Goal: Task Accomplishment & Management: Manage account settings

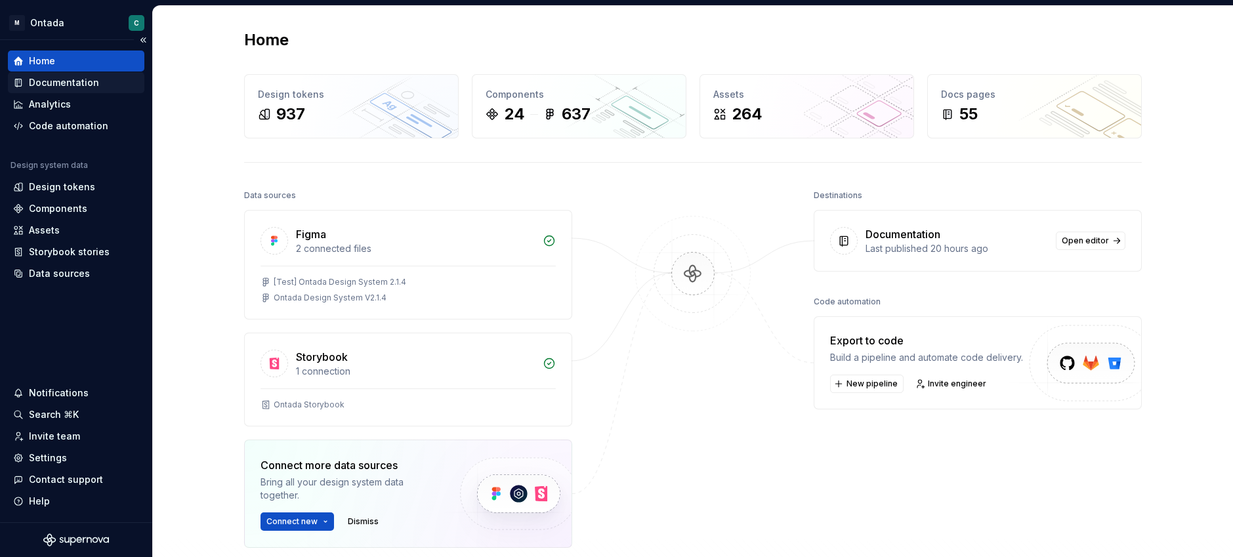
click at [41, 80] on div "Documentation" at bounding box center [64, 82] width 70 height 13
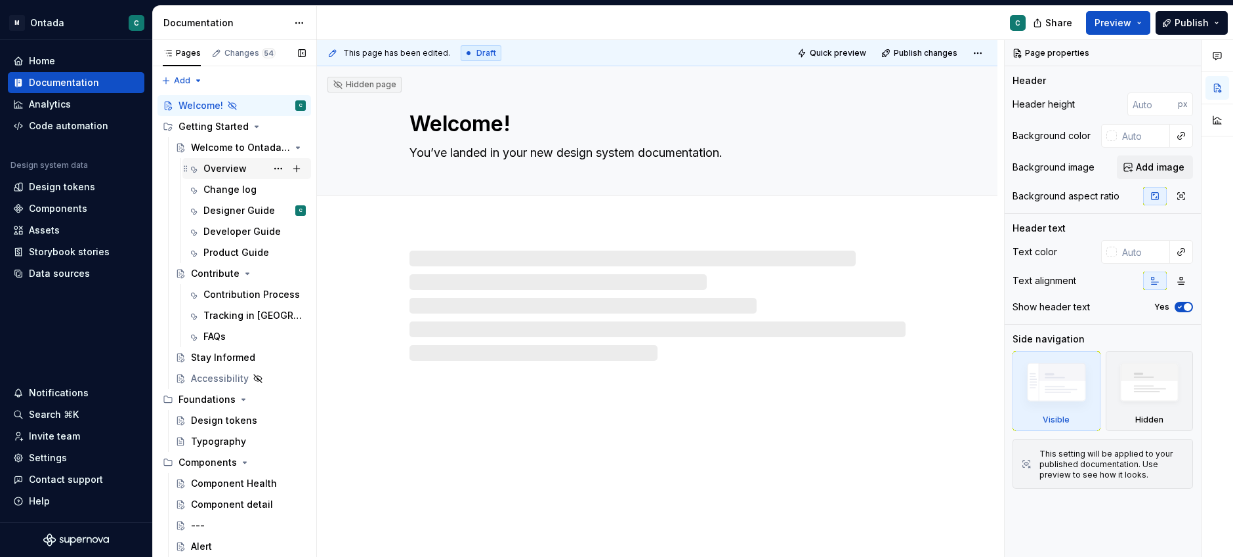
scroll to position [51, 0]
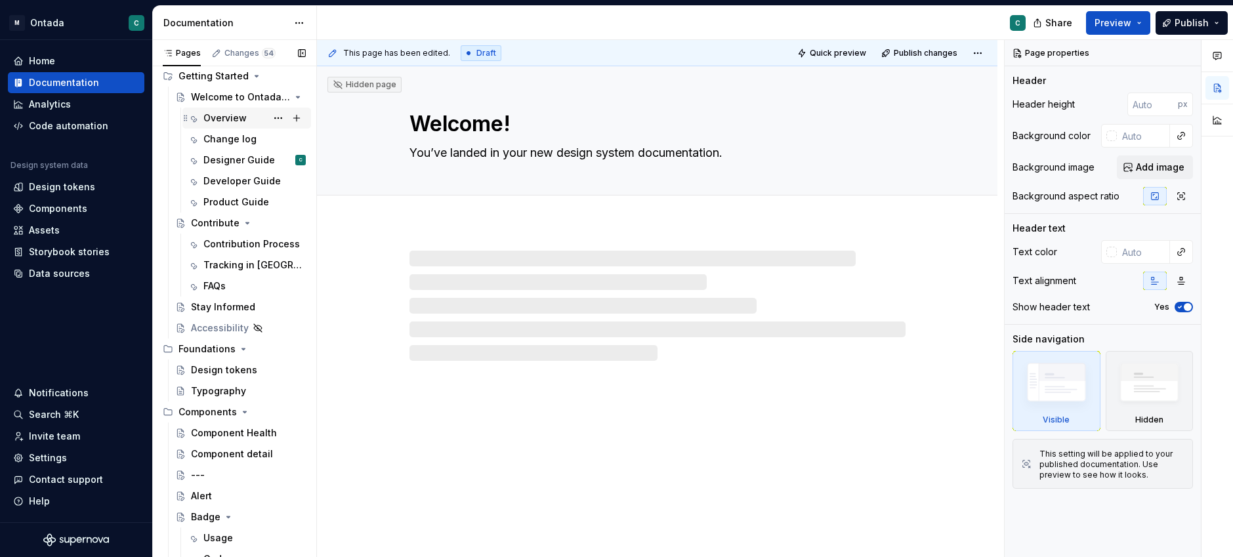
click at [220, 115] on div "Overview" at bounding box center [224, 118] width 43 height 13
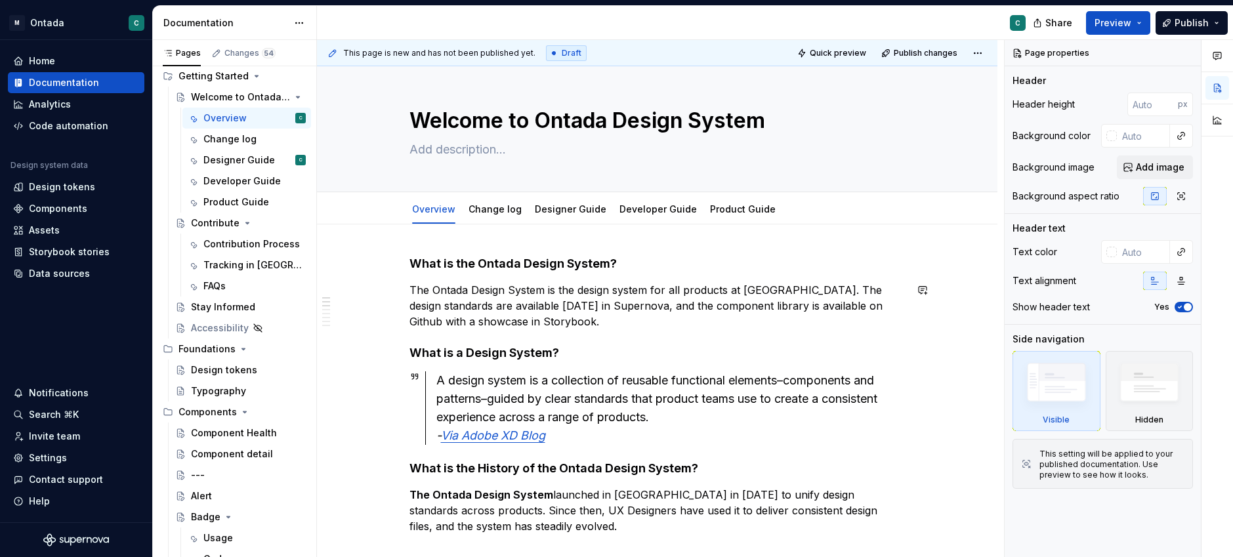
scroll to position [3, 0]
click at [506, 214] on link "Change log" at bounding box center [494, 209] width 53 height 11
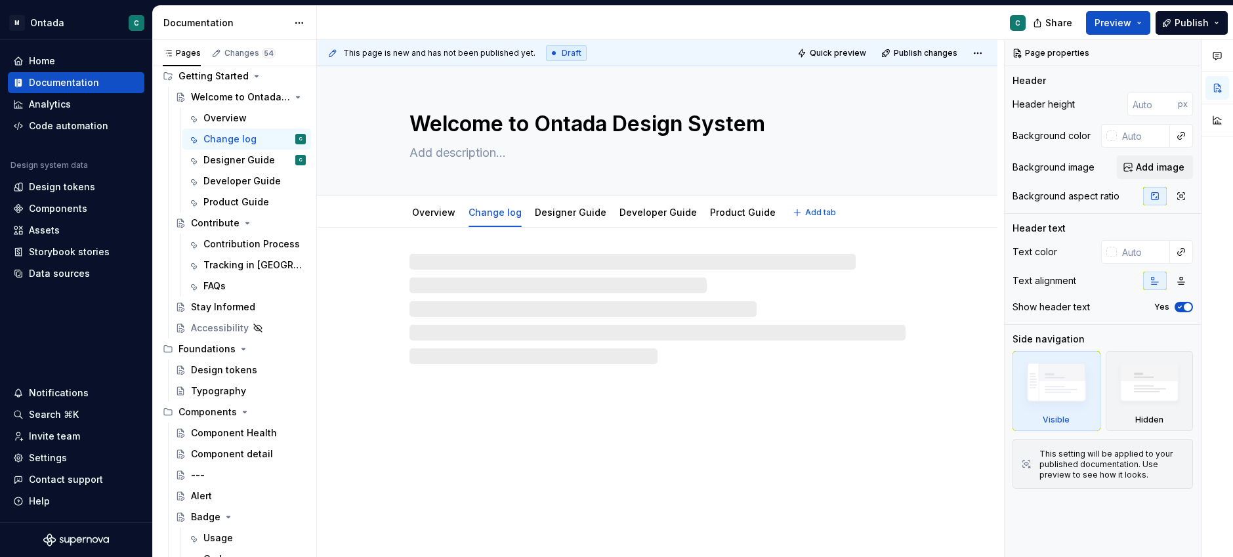
click at [570, 211] on link "Designer Guide" at bounding box center [570, 212] width 71 height 11
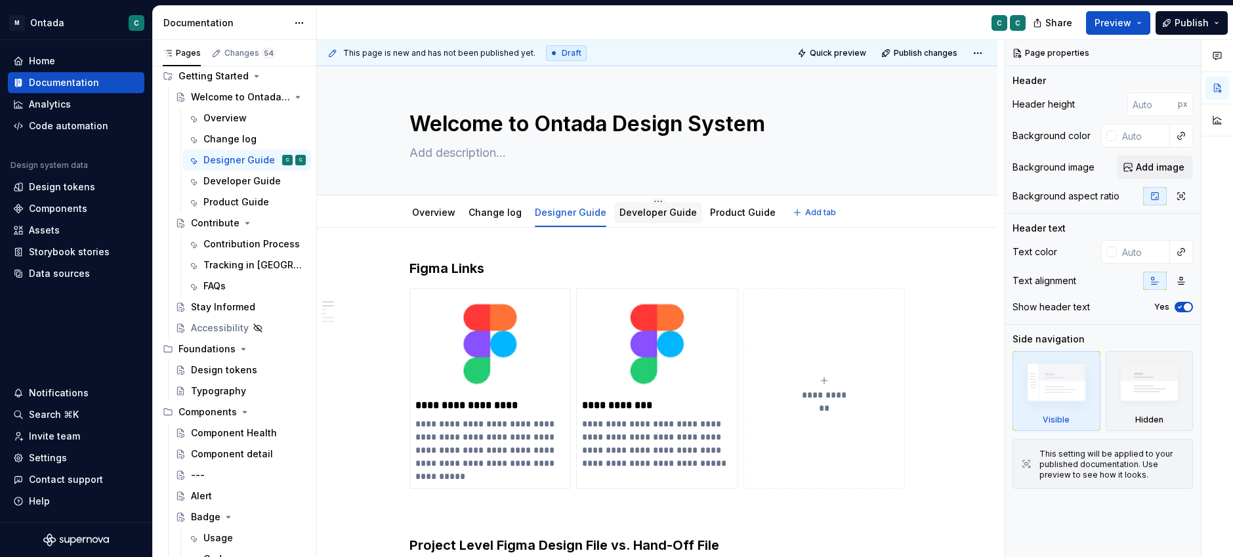
click at [638, 213] on link "Developer Guide" at bounding box center [657, 212] width 77 height 11
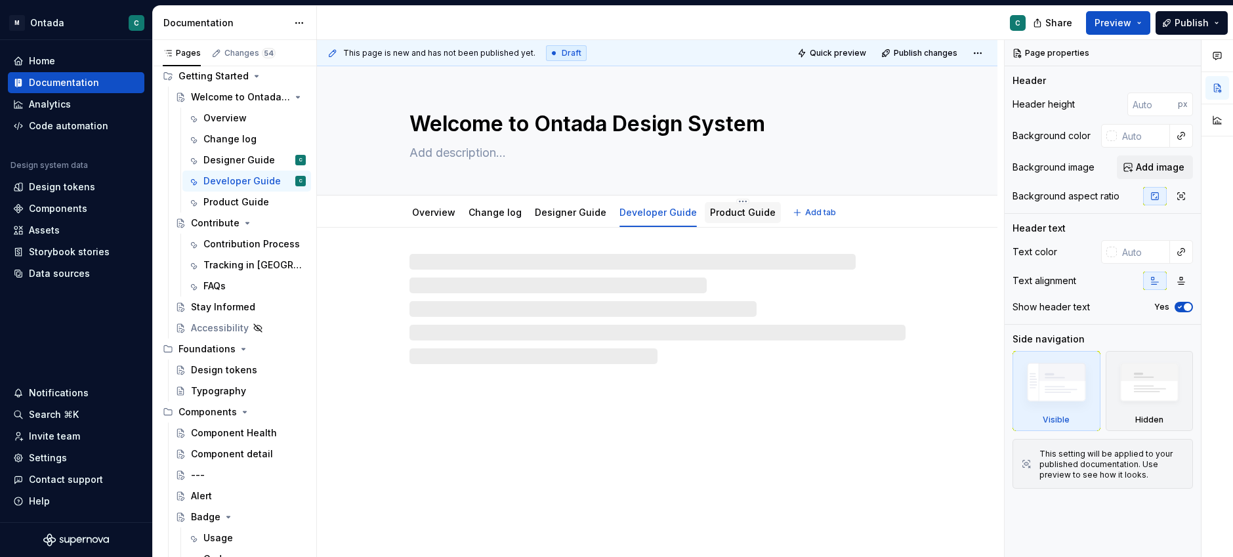
click at [724, 218] on div "Product Guide" at bounding box center [743, 212] width 66 height 13
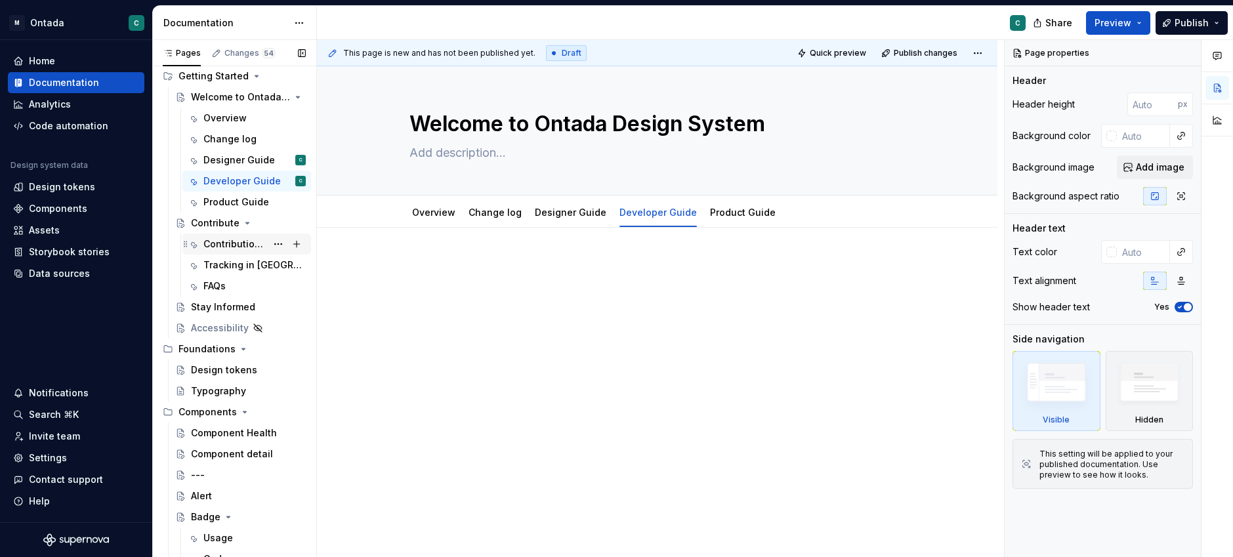
click at [217, 245] on div "Contribution Process" at bounding box center [234, 243] width 63 height 13
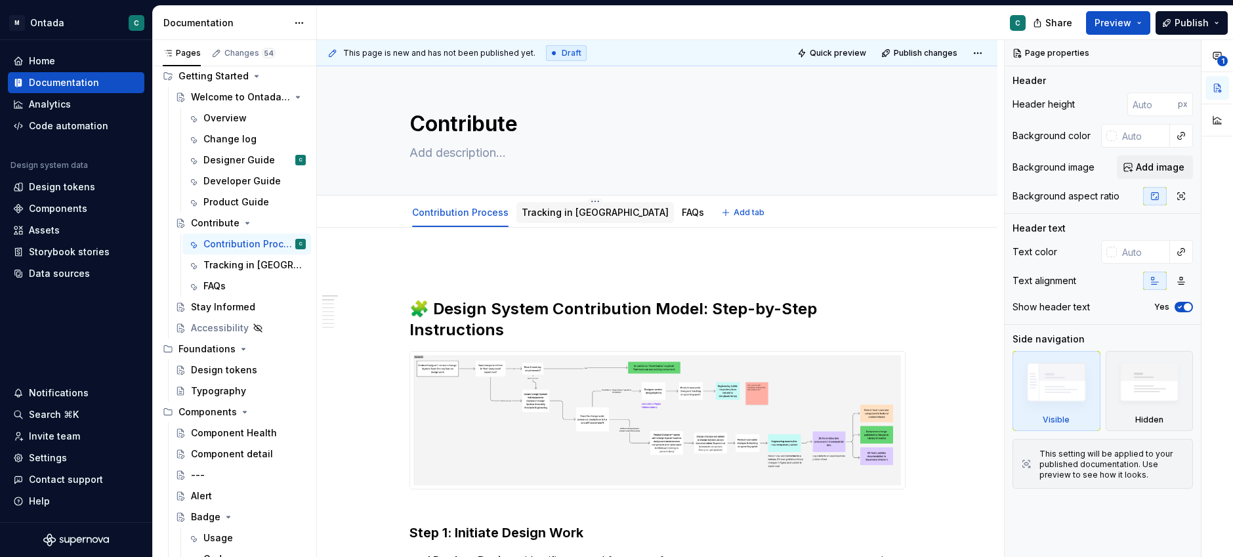
click at [556, 217] on link "Tracking in [GEOGRAPHIC_DATA]" at bounding box center [594, 212] width 147 height 11
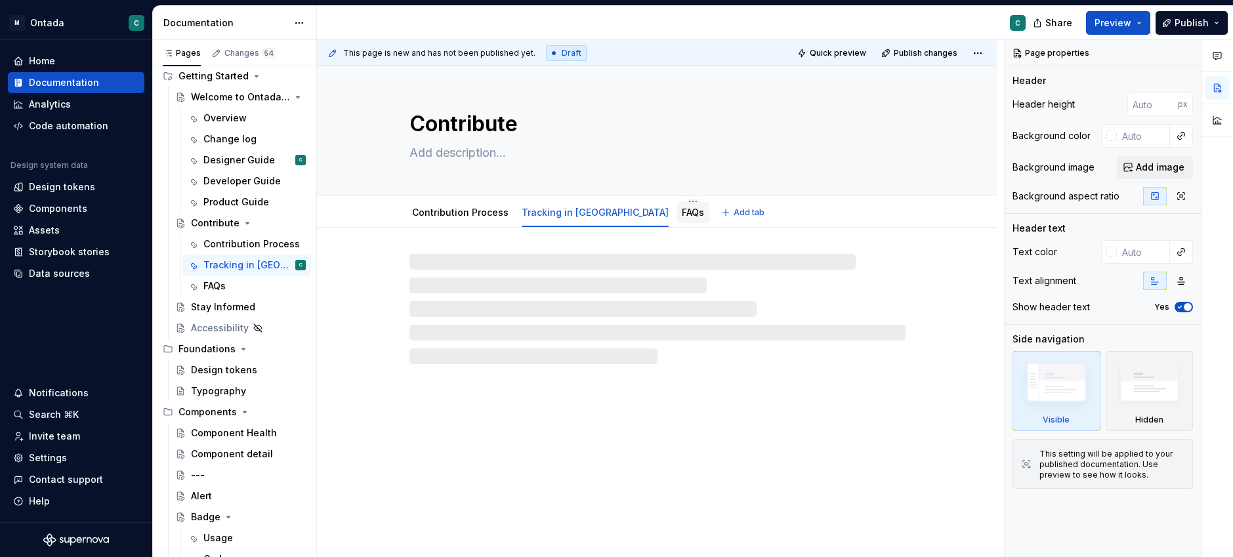
click at [682, 216] on link "FAQs" at bounding box center [693, 212] width 22 height 11
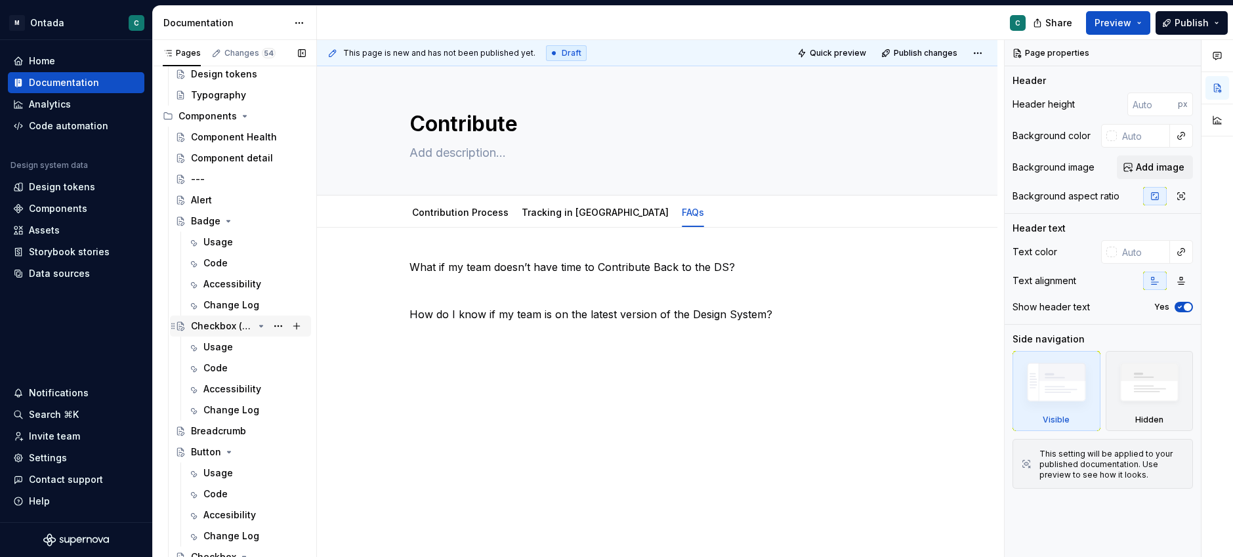
scroll to position [358, 0]
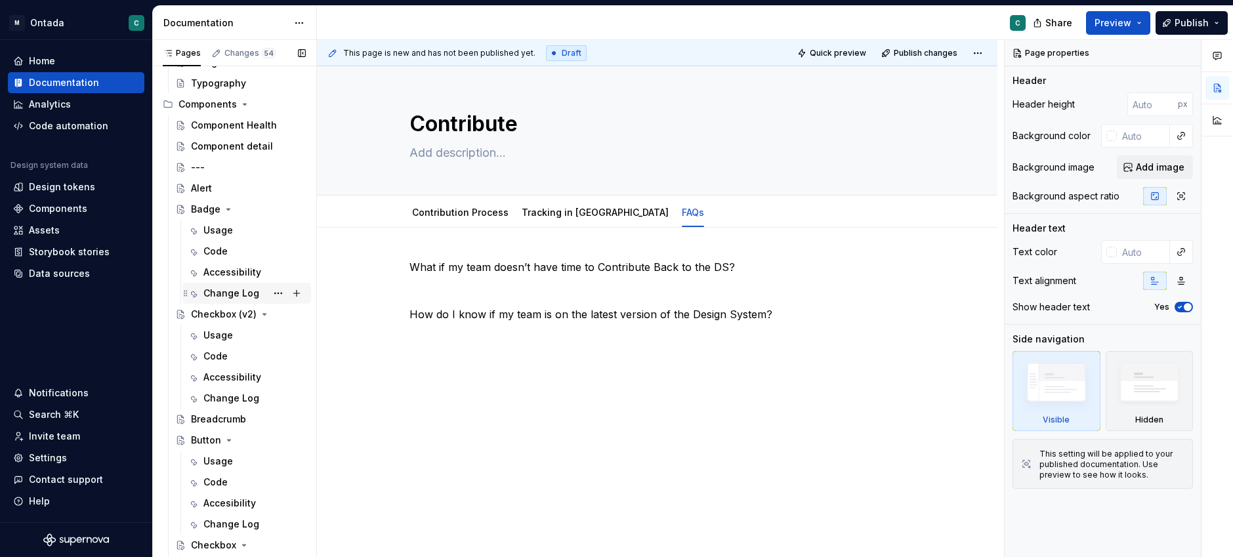
click at [218, 295] on div "Change Log" at bounding box center [231, 293] width 56 height 13
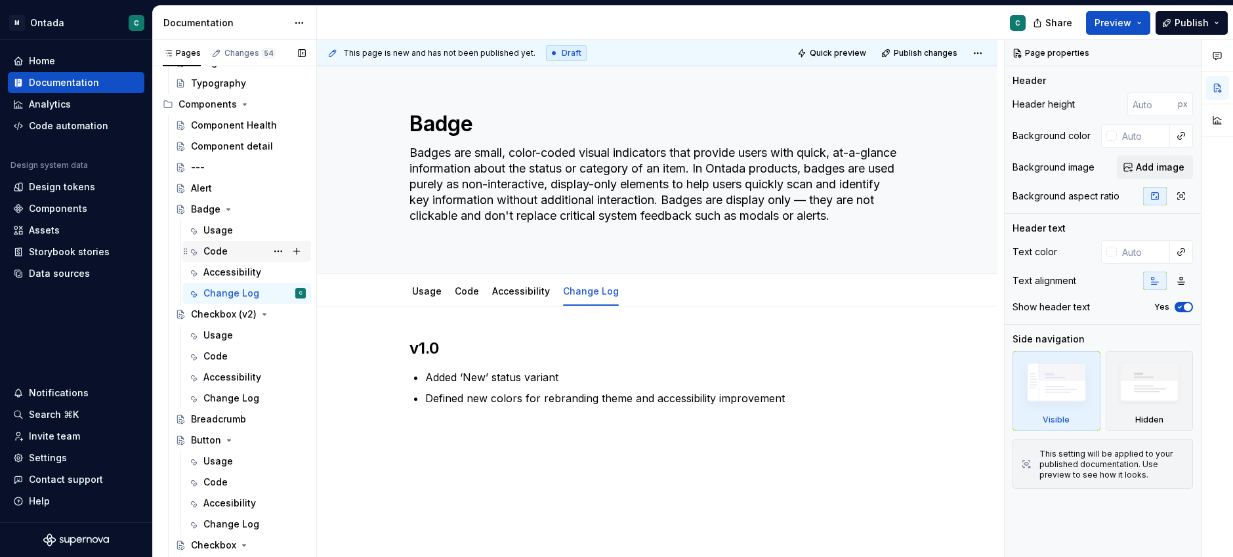
click at [211, 257] on div "Code" at bounding box center [215, 251] width 24 height 13
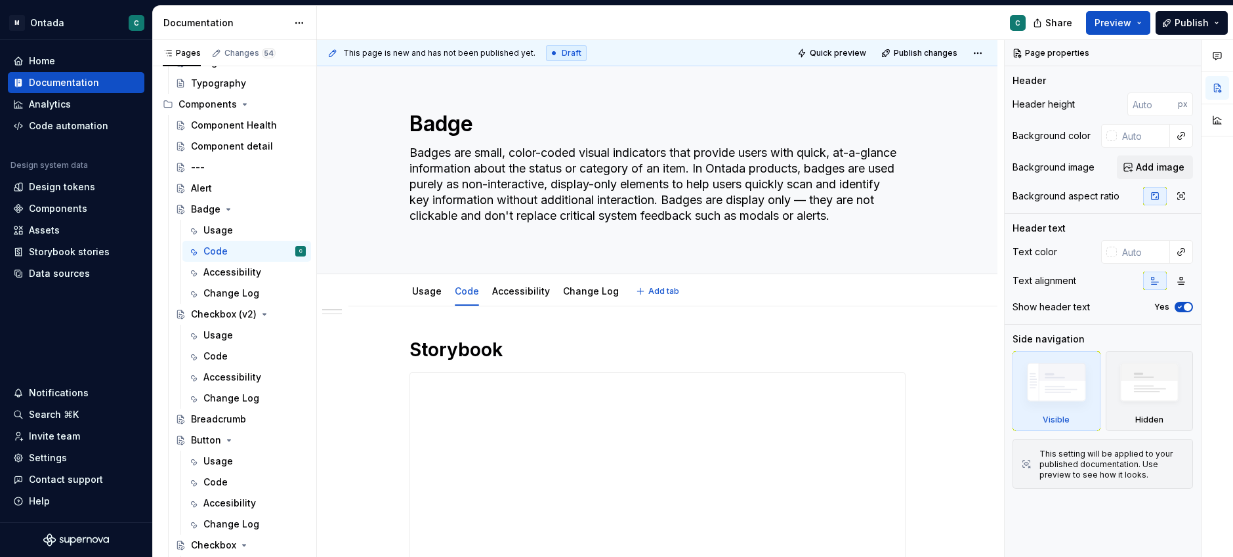
scroll to position [1, 0]
click at [499, 296] on div "Accessibility" at bounding box center [521, 290] width 58 height 13
click at [508, 293] on link "Accessibility" at bounding box center [521, 290] width 58 height 11
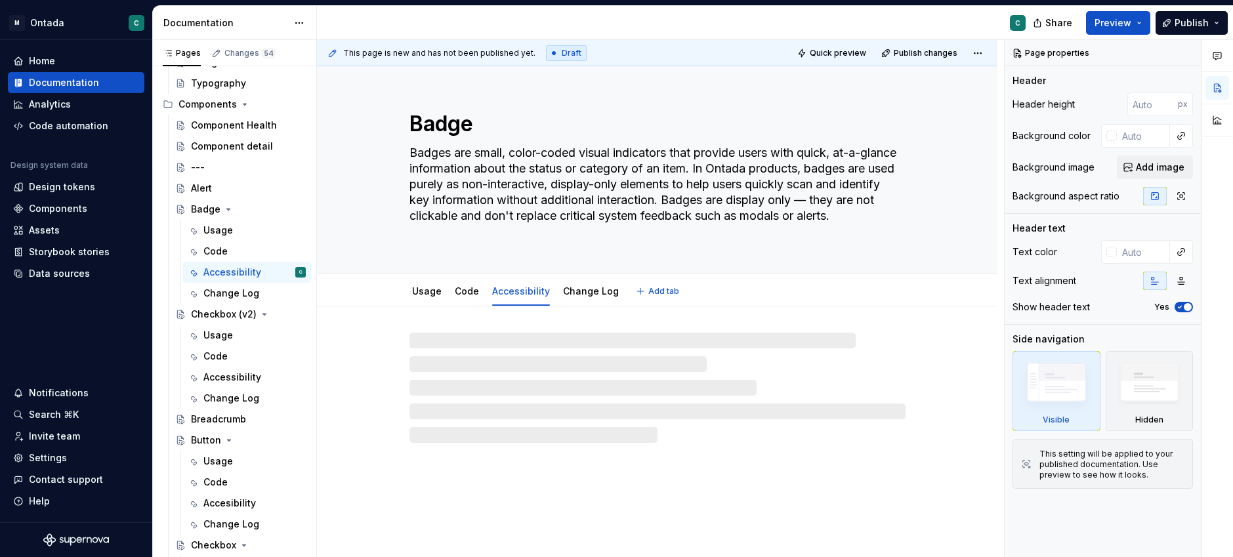
click at [586, 292] on link "Change Log" at bounding box center [591, 290] width 56 height 11
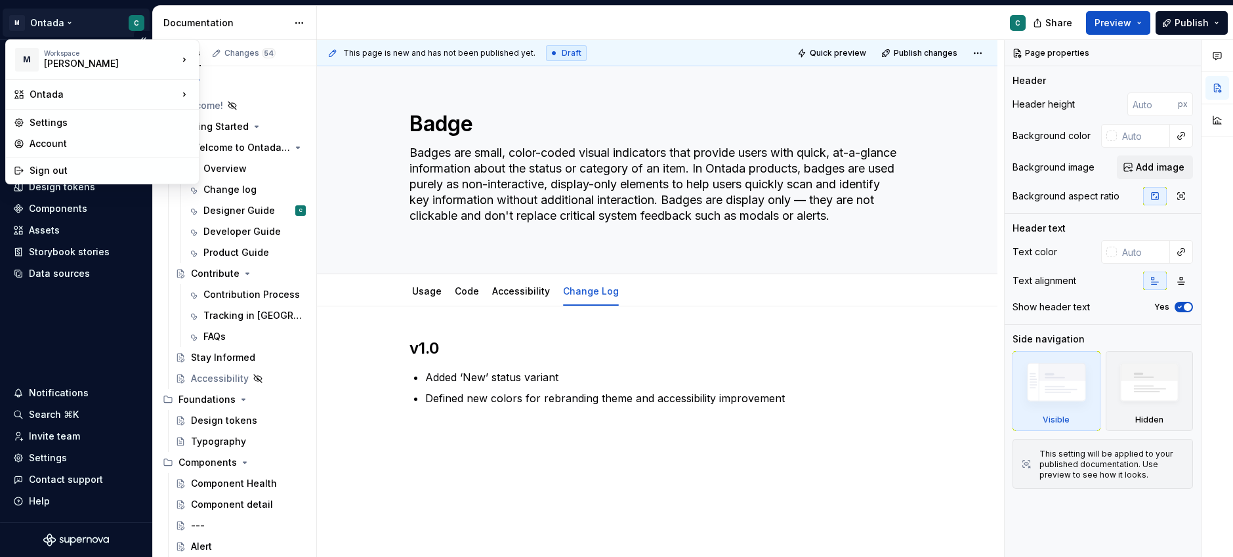
click at [134, 24] on html "M Ontada C Home Documentation Analytics Code automation Design system data Desi…" at bounding box center [616, 278] width 1233 height 557
type textarea "*"
click at [293, 124] on div "Manage design systems" at bounding box center [276, 124] width 113 height 13
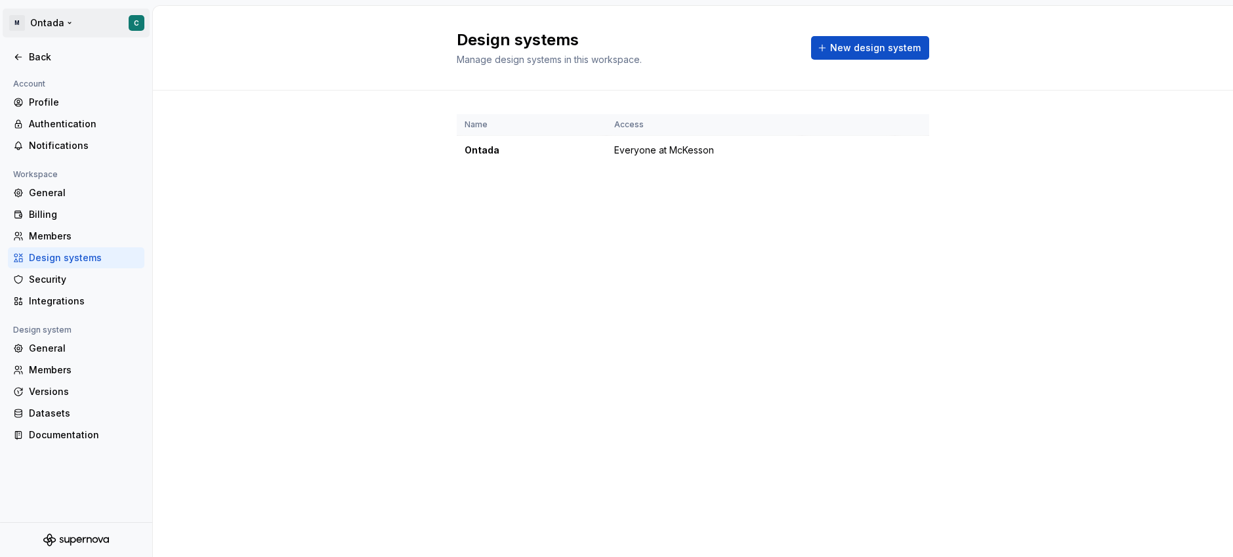
click at [136, 20] on html "M Ontada C Back Account Profile Authentication Notifications Workspace General …" at bounding box center [616, 278] width 1233 height 557
click at [79, 164] on html "M Ontada C Back Account Profile Authentication Notifications Workspace General …" at bounding box center [616, 278] width 1233 height 557
click at [42, 376] on div "Members" at bounding box center [84, 369] width 110 height 13
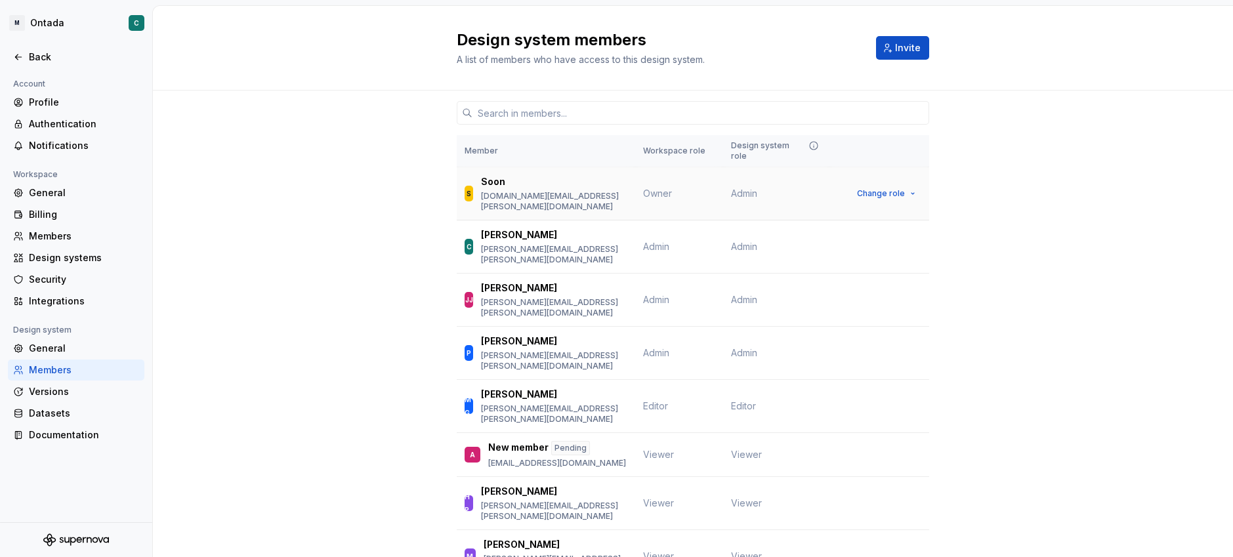
scroll to position [1, 0]
click at [869, 347] on span "Change role" at bounding box center [881, 352] width 48 height 10
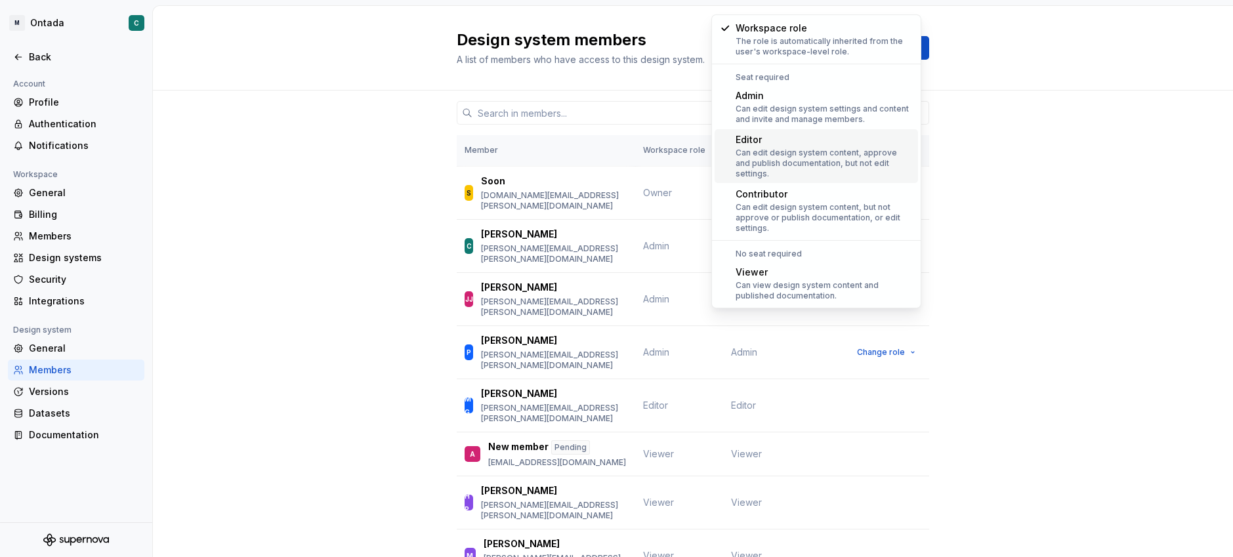
click at [792, 157] on div "Can edit design system content, approve and publish documentation, but not edit…" at bounding box center [823, 163] width 177 height 31
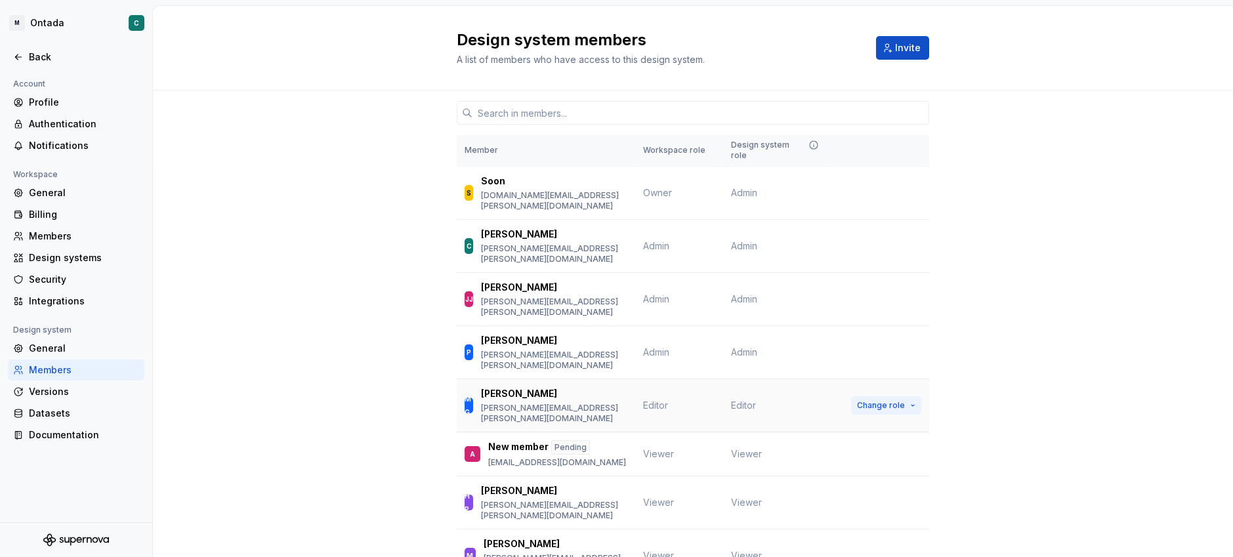
click at [890, 400] on span "Change role" at bounding box center [881, 405] width 48 height 10
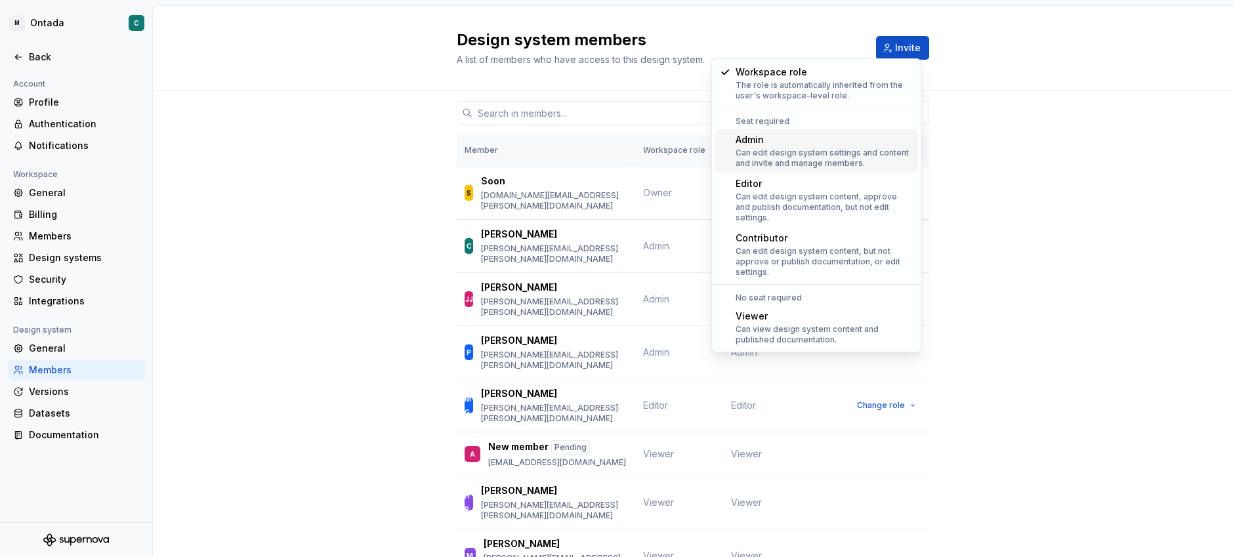
click at [811, 150] on div "Can edit design system settings and content and invite and manage members." at bounding box center [823, 158] width 177 height 21
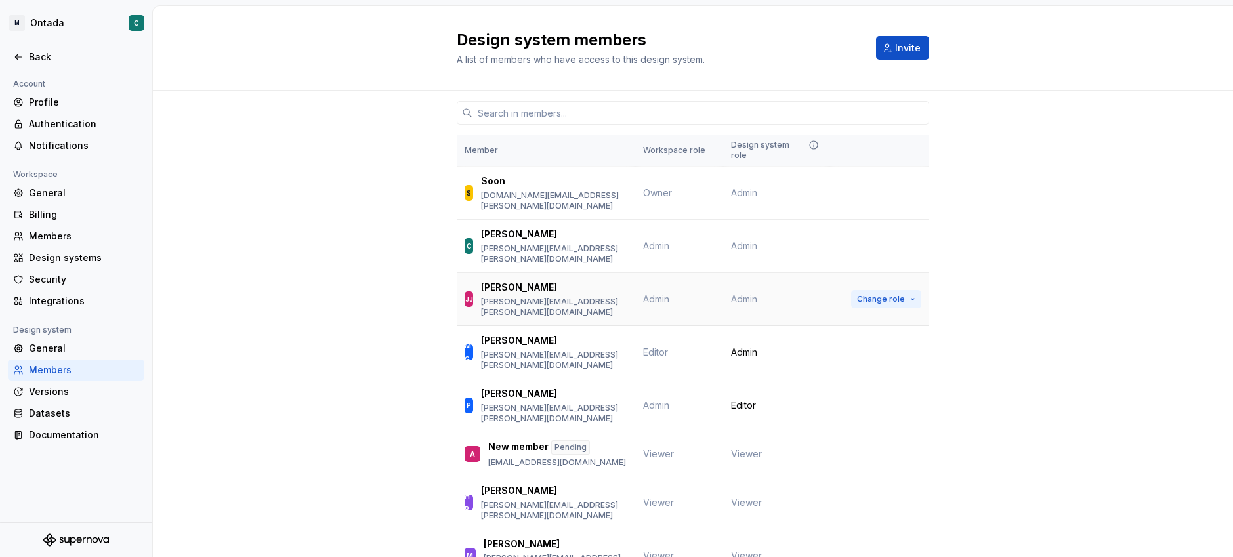
click at [876, 290] on button "Change role" at bounding box center [886, 299] width 70 height 18
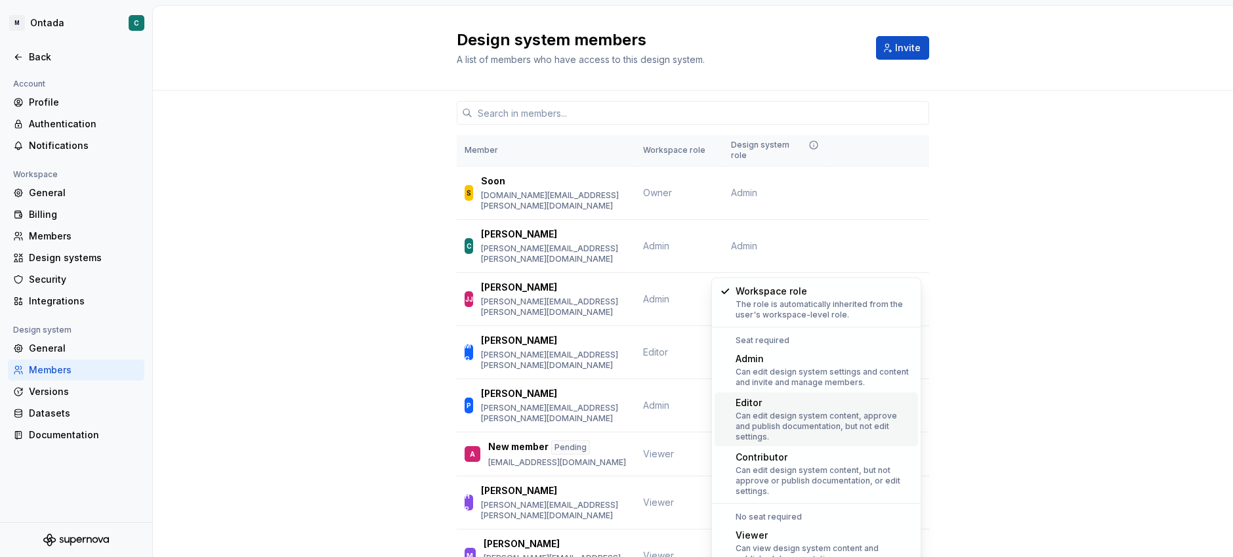
click at [769, 411] on div "Can edit design system content, approve and publish documentation, but not edit…" at bounding box center [823, 426] width 177 height 31
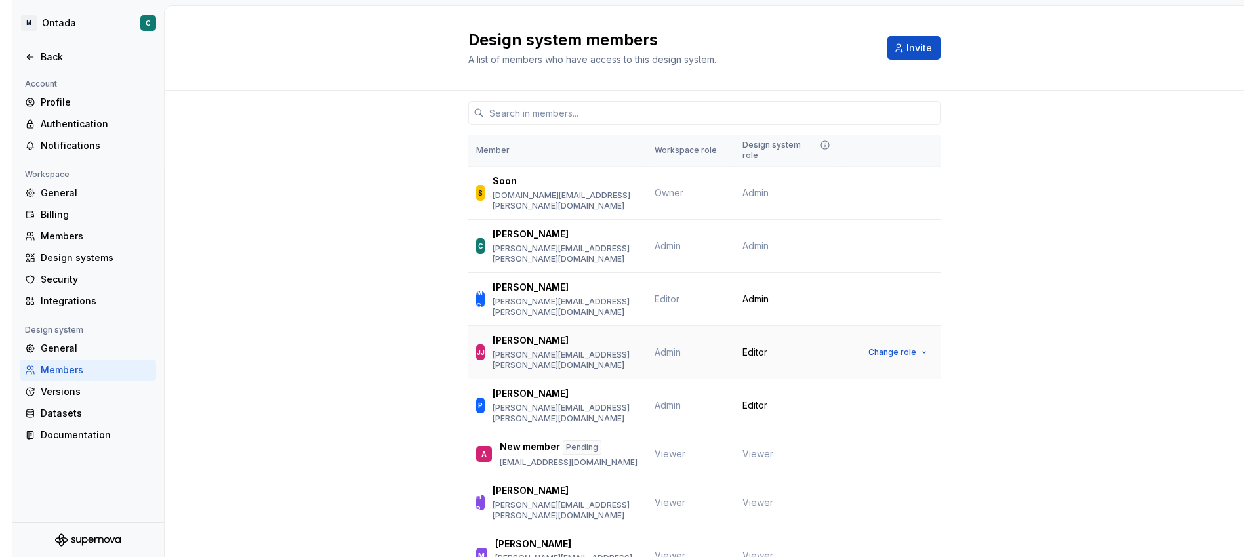
scroll to position [0, 0]
